Goal: Navigation & Orientation: Find specific page/section

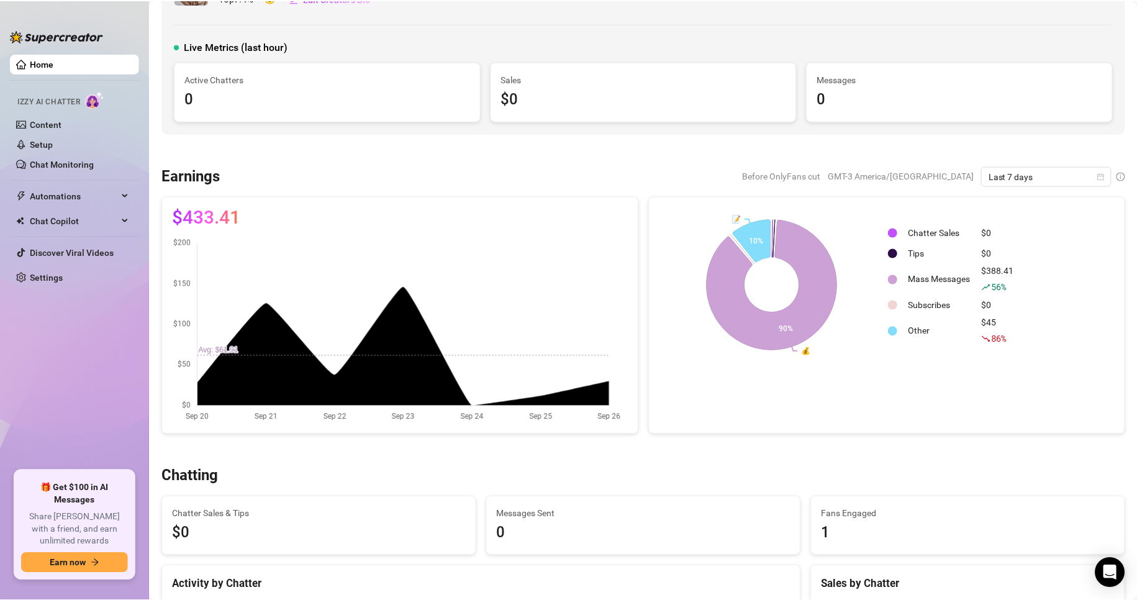
scroll to position [62, 0]
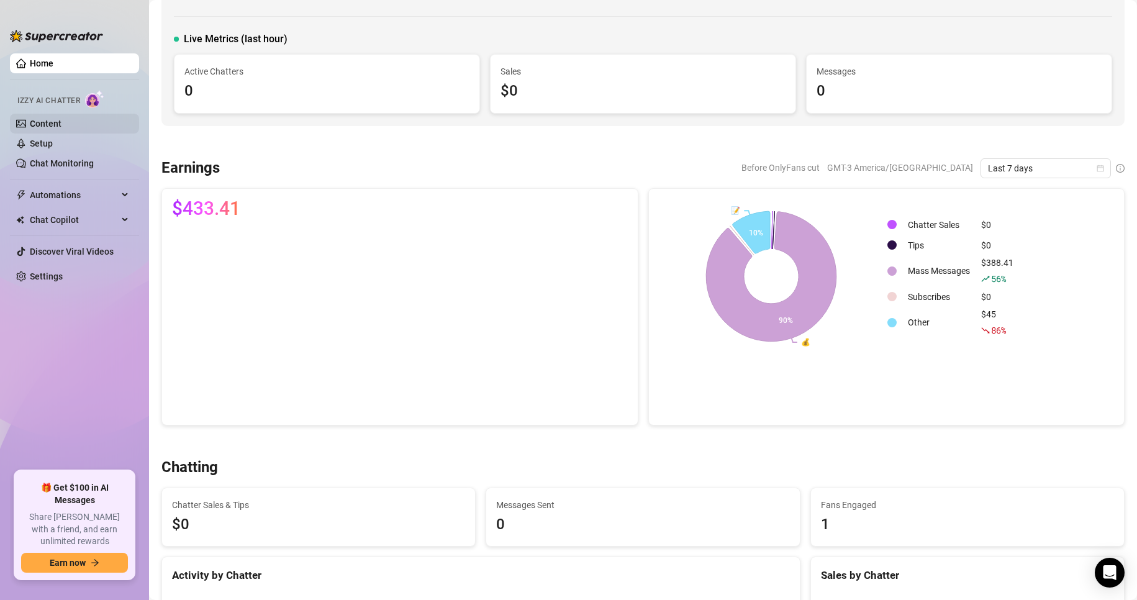
click at [48, 128] on link "Content" at bounding box center [46, 124] width 32 height 10
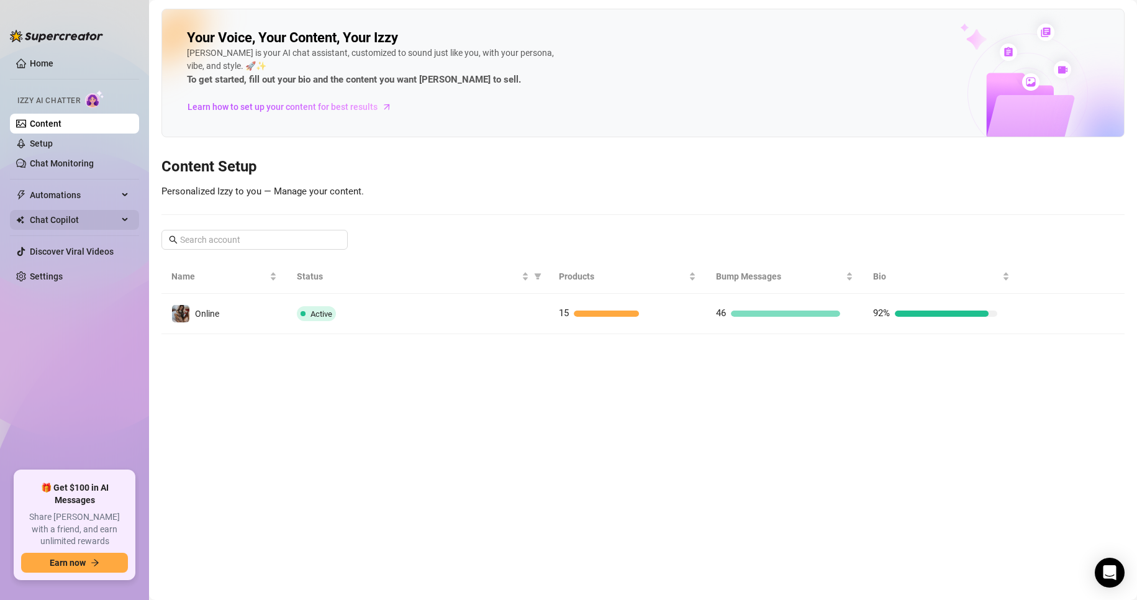
click at [101, 223] on span "Chat Copilot" at bounding box center [74, 220] width 88 height 20
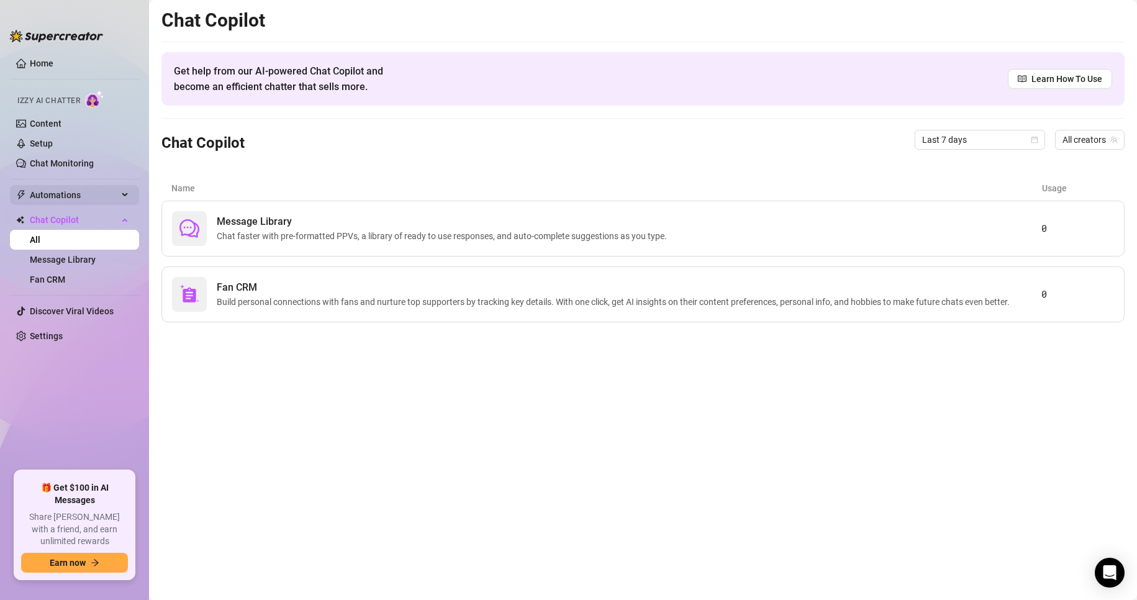
click at [85, 191] on span "Automations" at bounding box center [74, 195] width 88 height 20
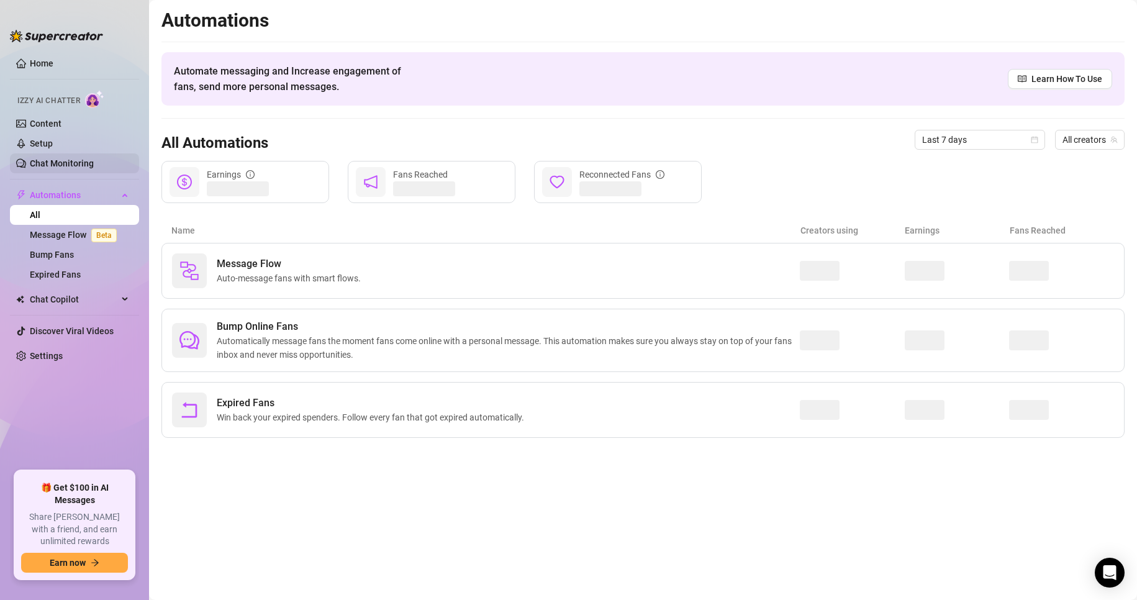
click at [83, 163] on link "Chat Monitoring" at bounding box center [62, 163] width 64 height 10
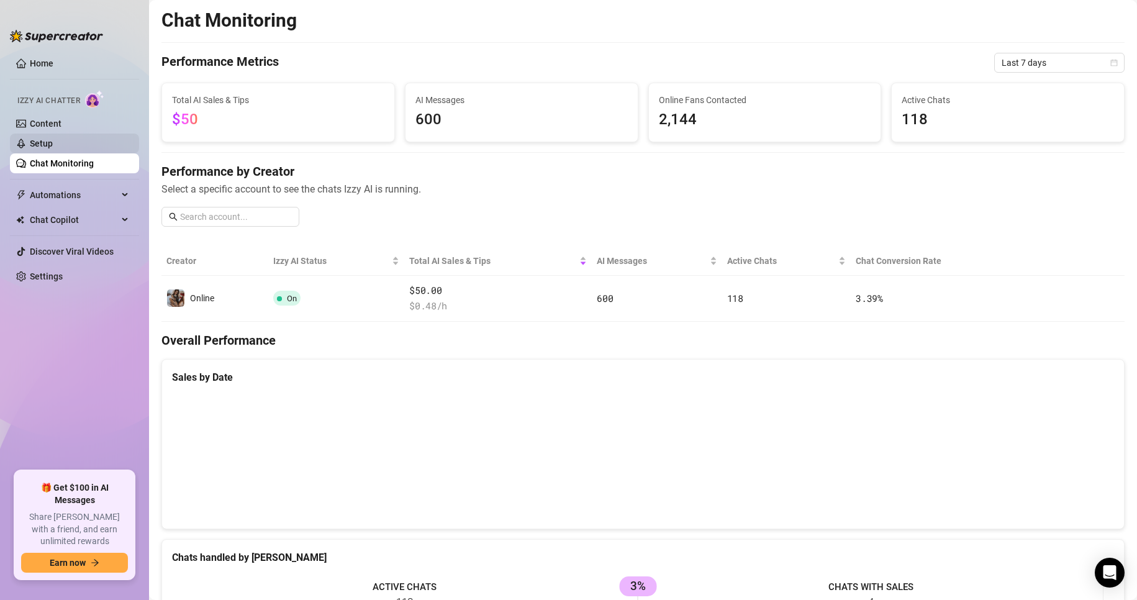
click at [53, 142] on link "Setup" at bounding box center [41, 143] width 23 height 10
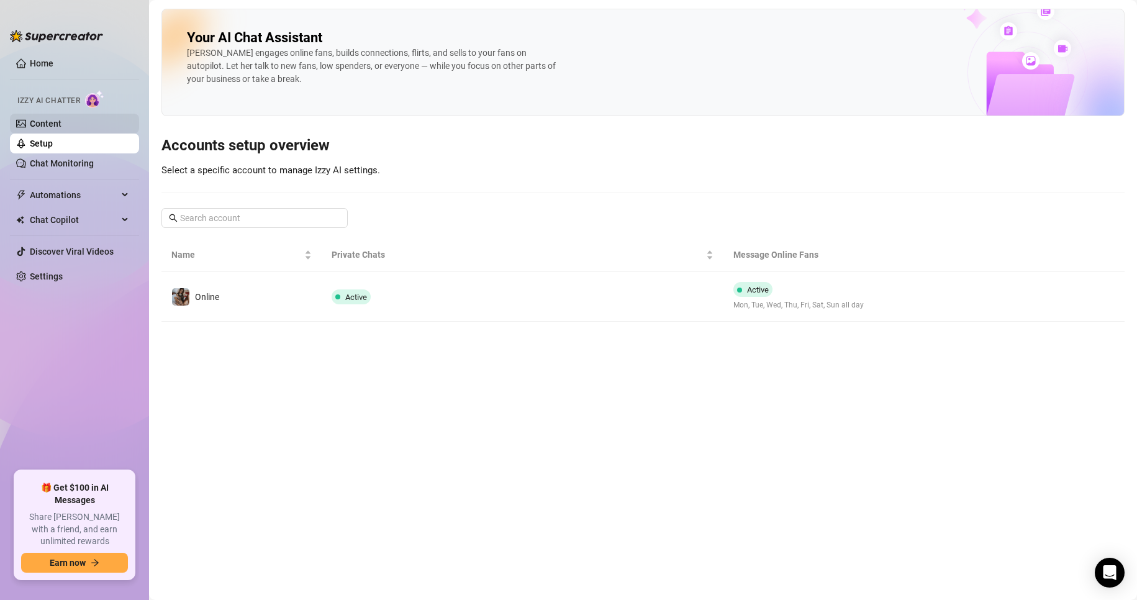
click at [61, 124] on link "Content" at bounding box center [46, 124] width 32 height 10
